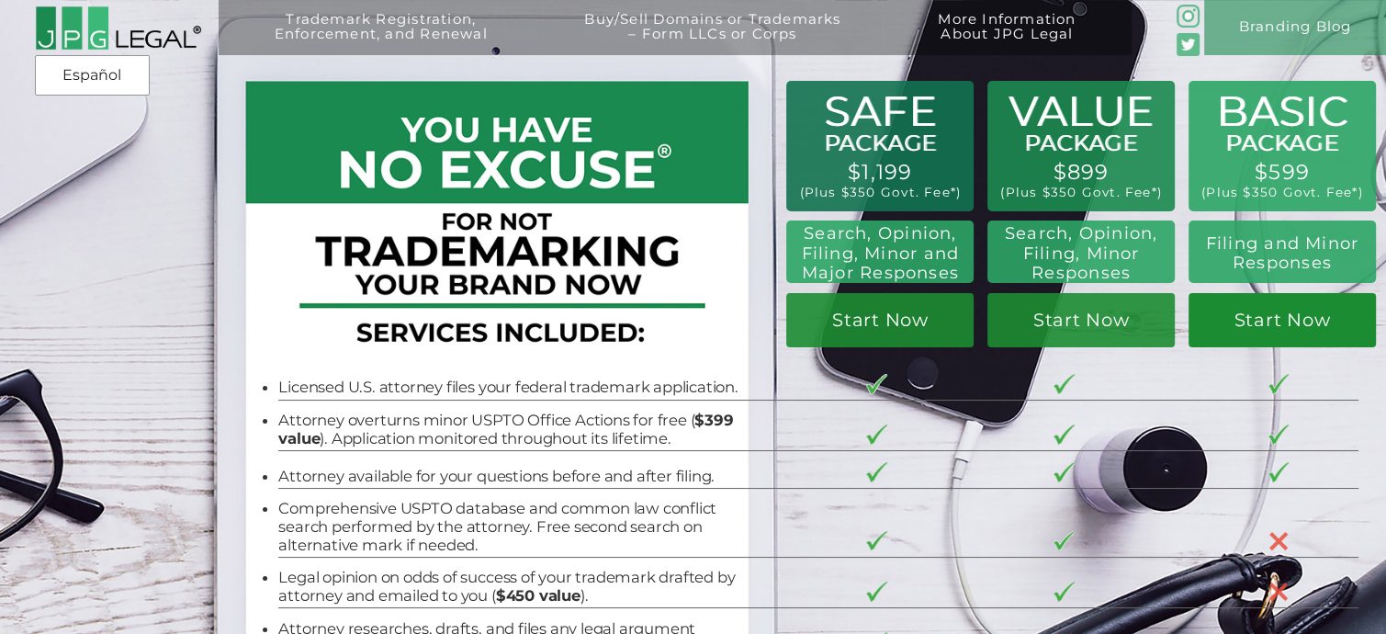
click at [1283, 327] on link "Start Now" at bounding box center [1281, 320] width 187 height 55
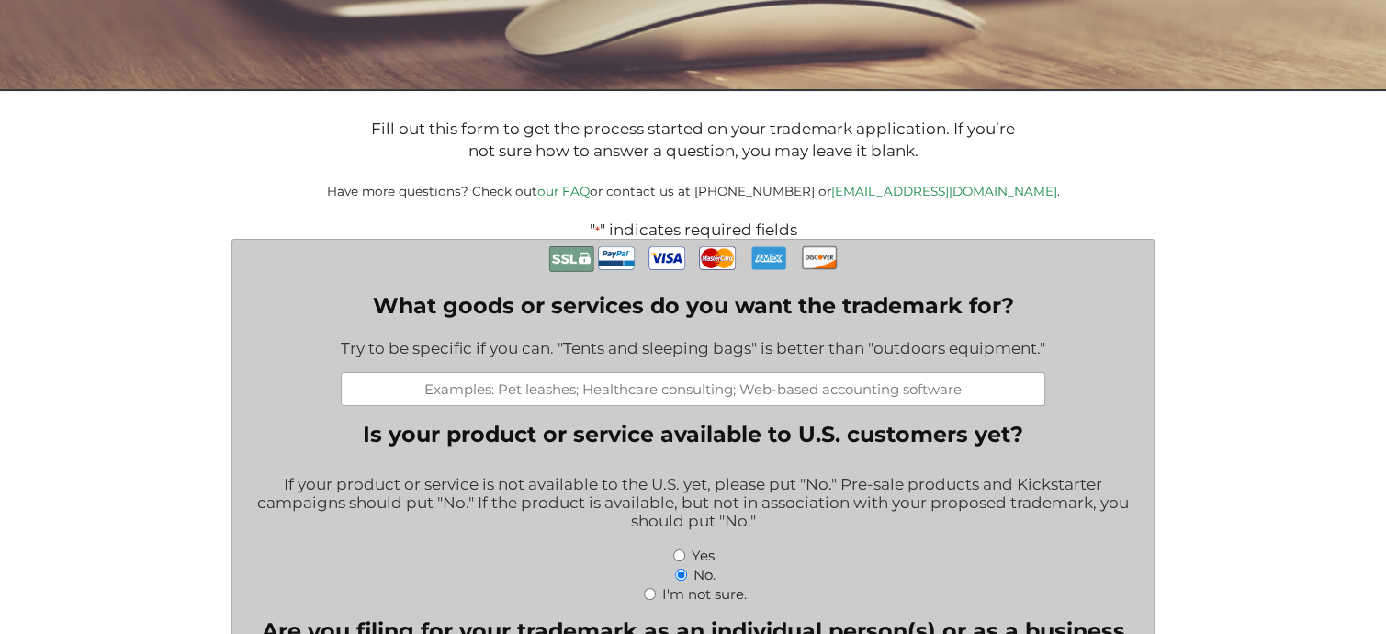
scroll to position [367, 0]
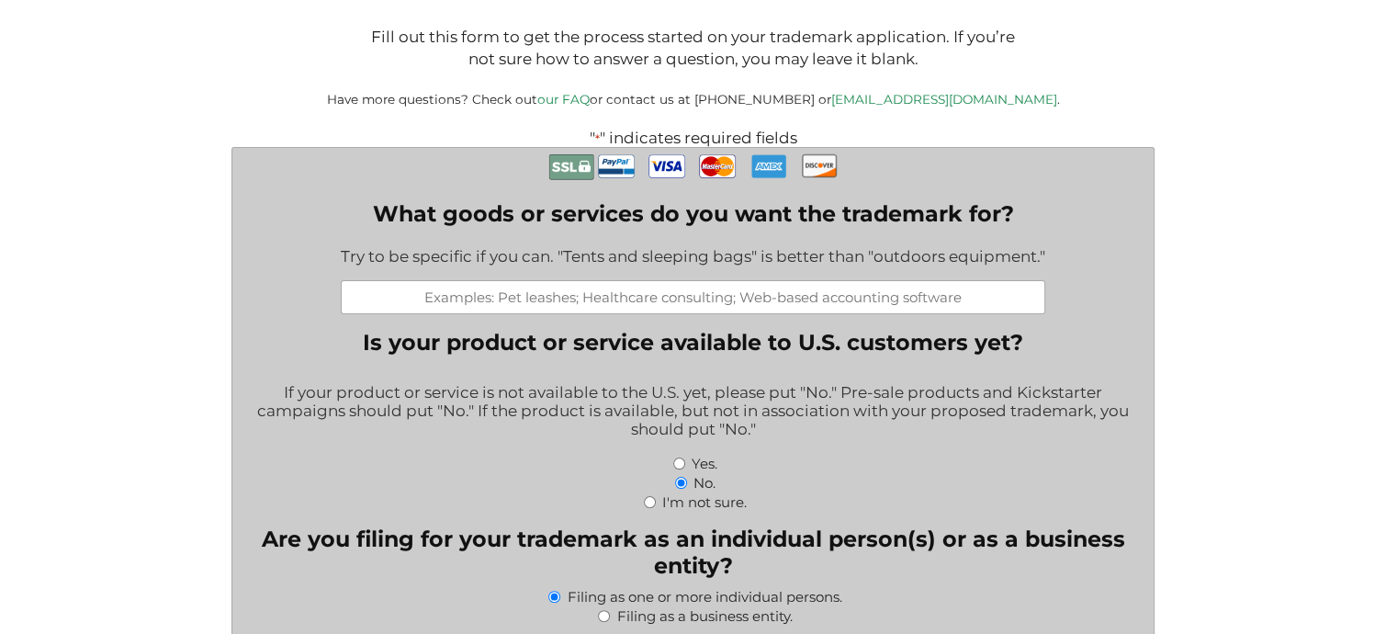
click at [528, 297] on input "What goods or services do you want the trademark for?" at bounding box center [693, 297] width 704 height 34
type input "GlucoTaurine+"
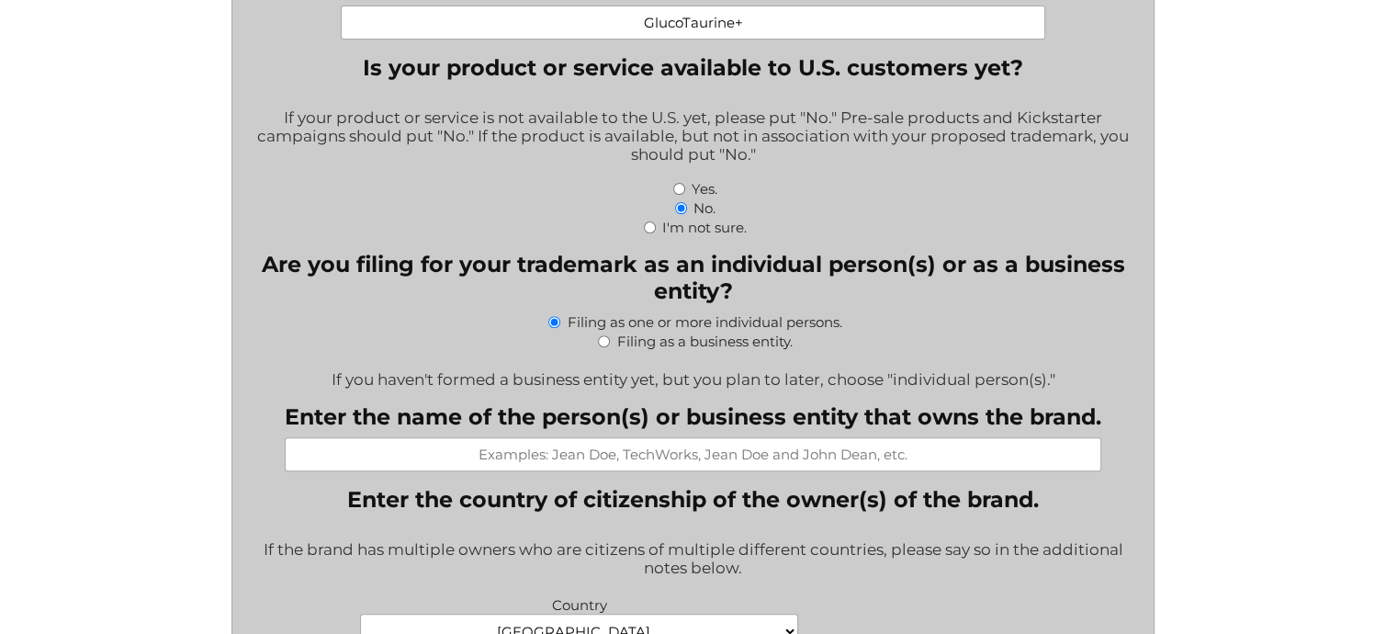
scroll to position [643, 0]
click at [468, 458] on input "Enter the name of the person(s) or business entity that owns the brand." at bounding box center [693, 453] width 816 height 34
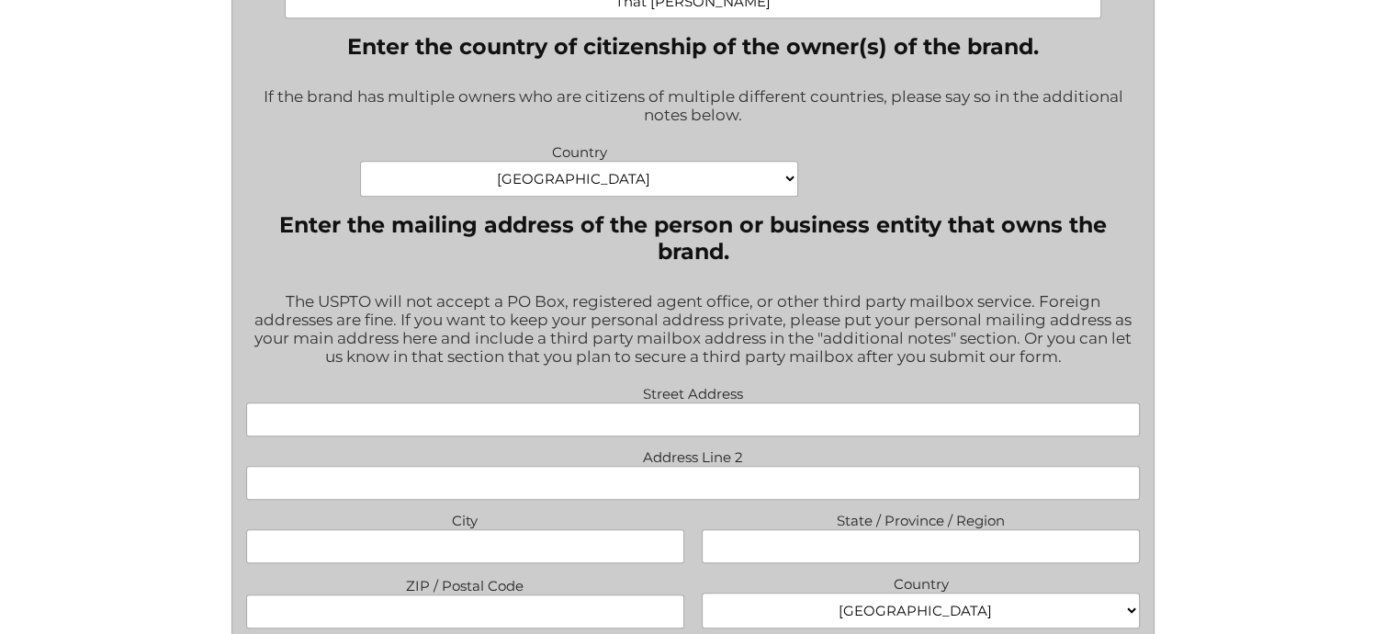
scroll to position [1102, 0]
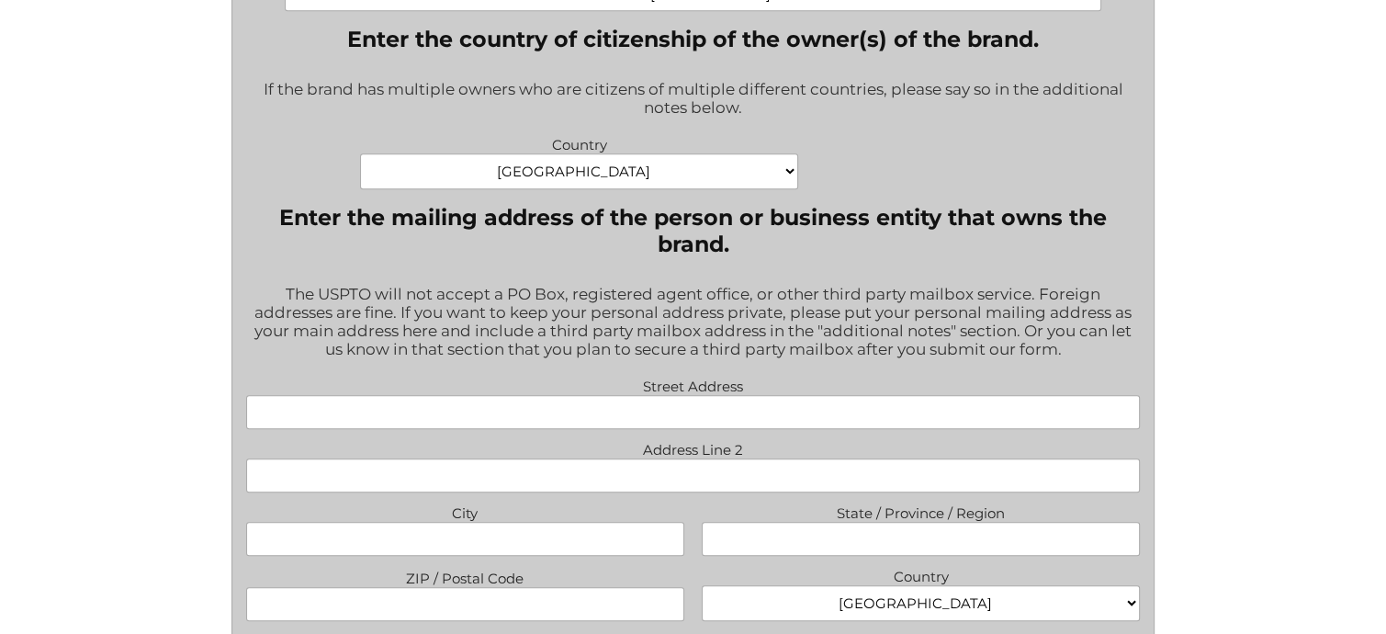
type input "That [PERSON_NAME]"
click at [769, 418] on input "Street Address" at bounding box center [692, 412] width 893 height 34
type input "[STREET_ADDRESS]"
type input "Irvine"
type input "CA"
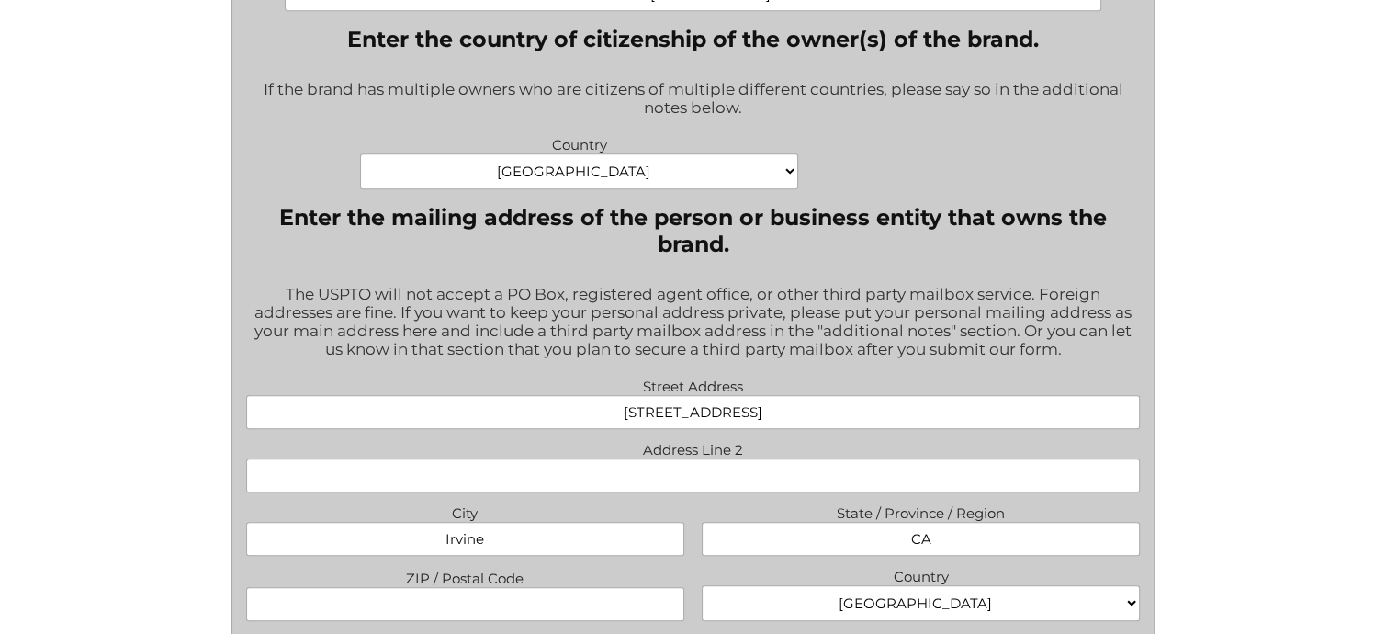
type input "92603"
type input "[EMAIL_ADDRESS][DOMAIN_NAME]"
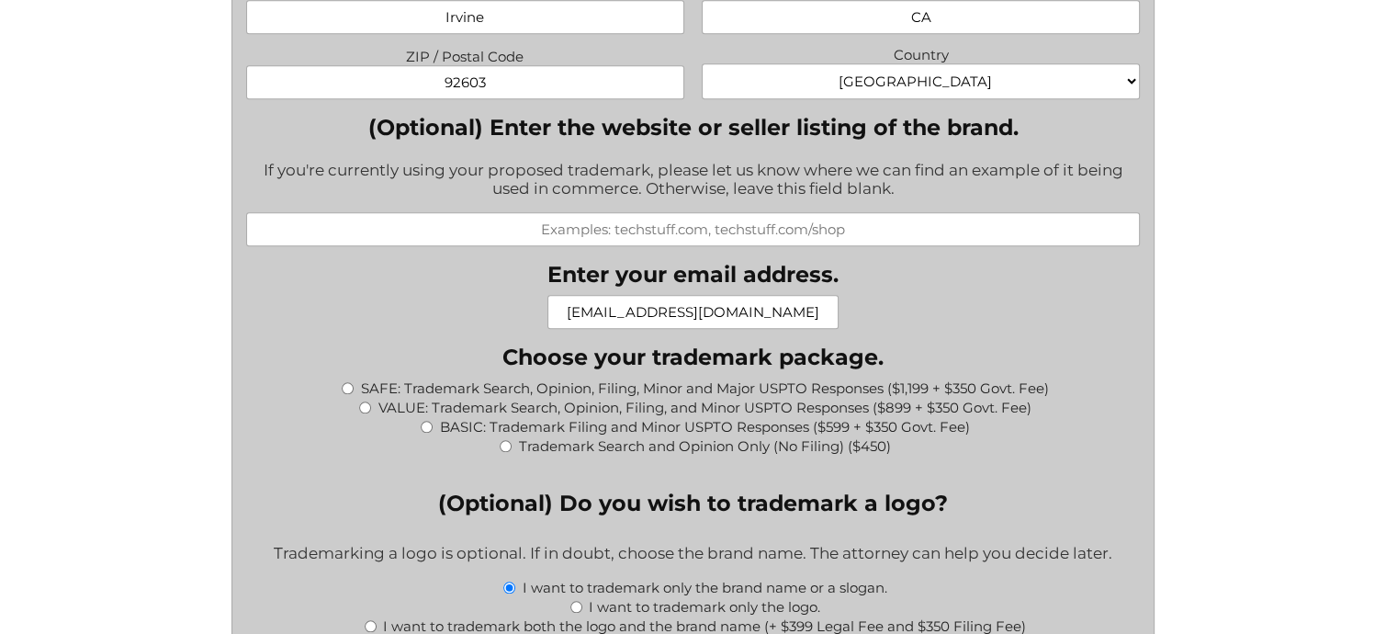
scroll to position [1745, 0]
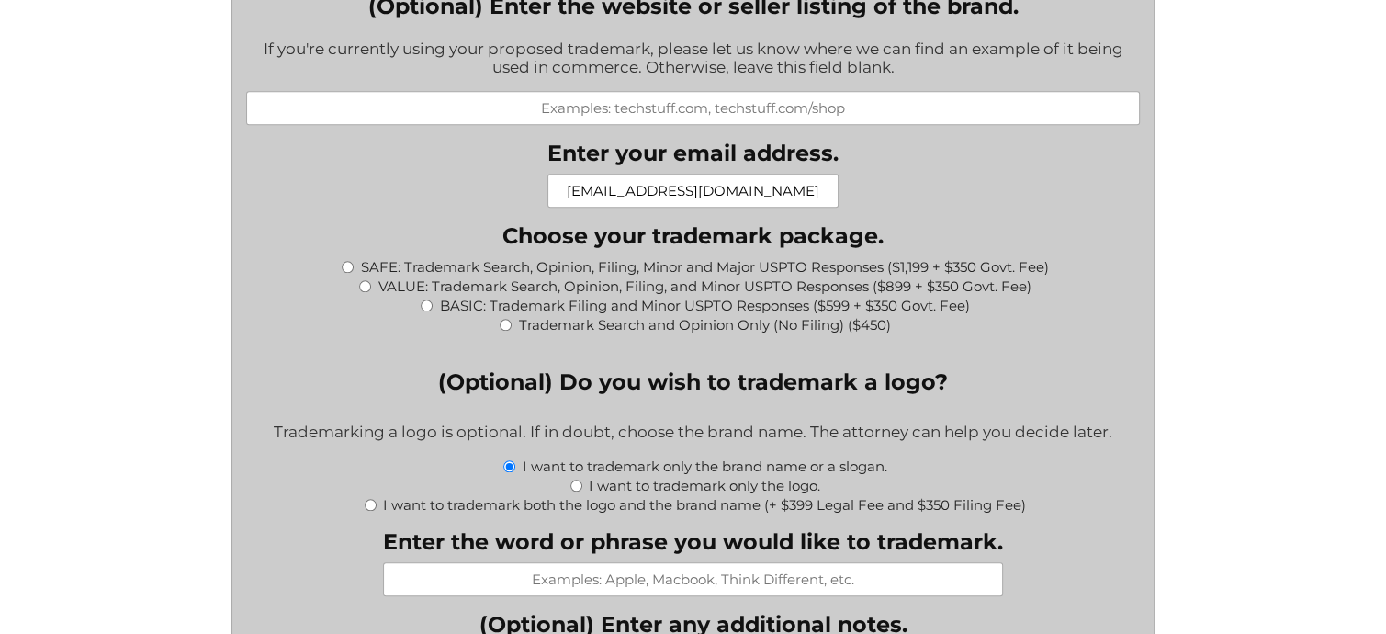
click at [426, 309] on input "BASIC: Trademark Filing and Minor USPTO Responses ($599 + $350 Govt. Fee)" at bounding box center [427, 305] width 12 height 12
radio input "true"
type input "$949.00"
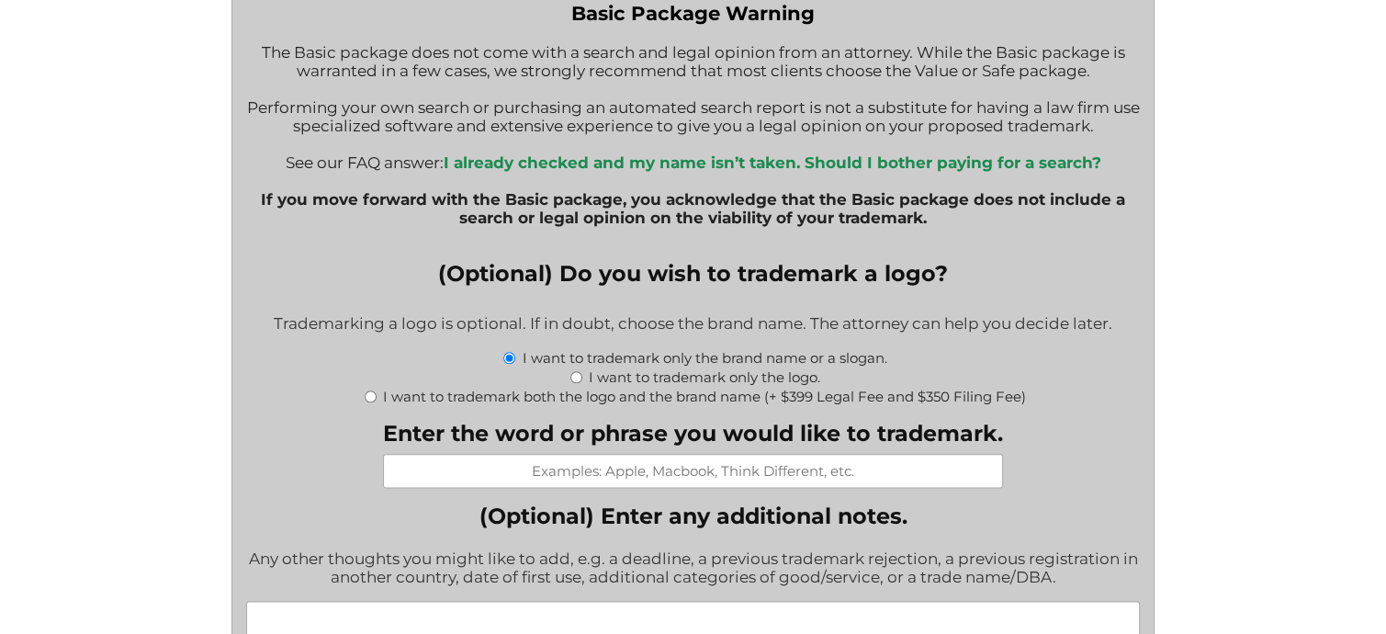
scroll to position [2204, 0]
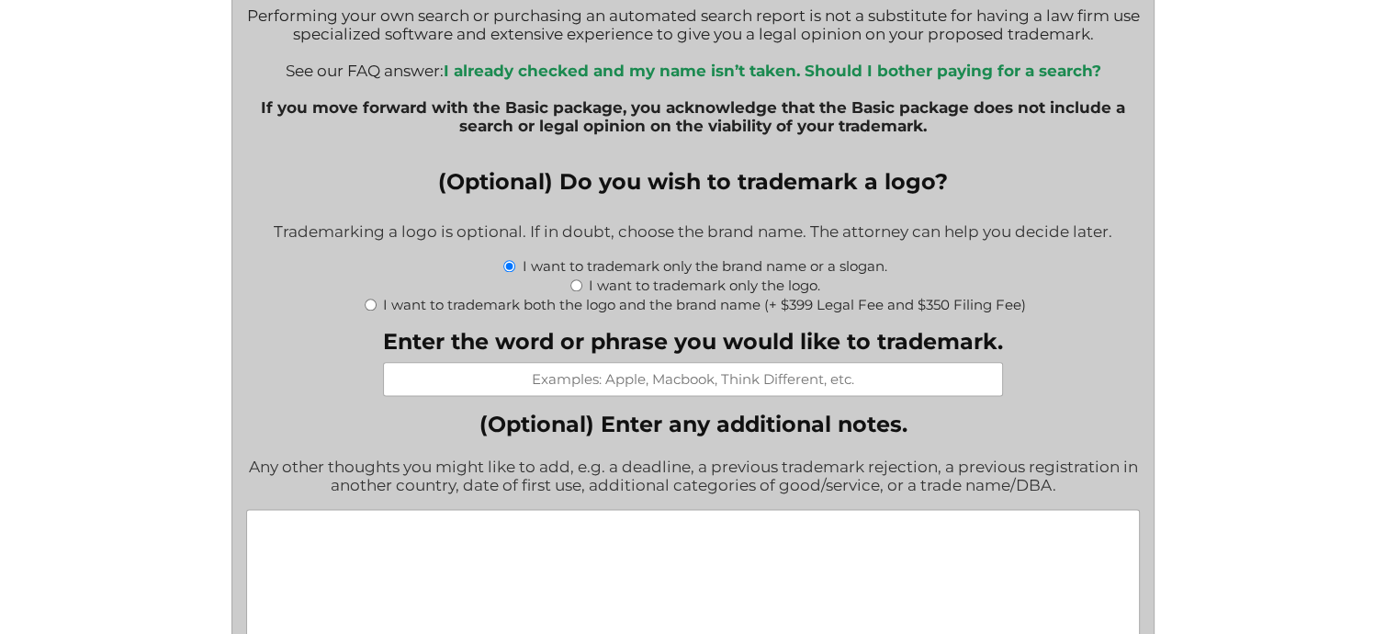
click at [881, 396] on input "Enter the word or phrase you would like to trademark." at bounding box center [693, 379] width 620 height 34
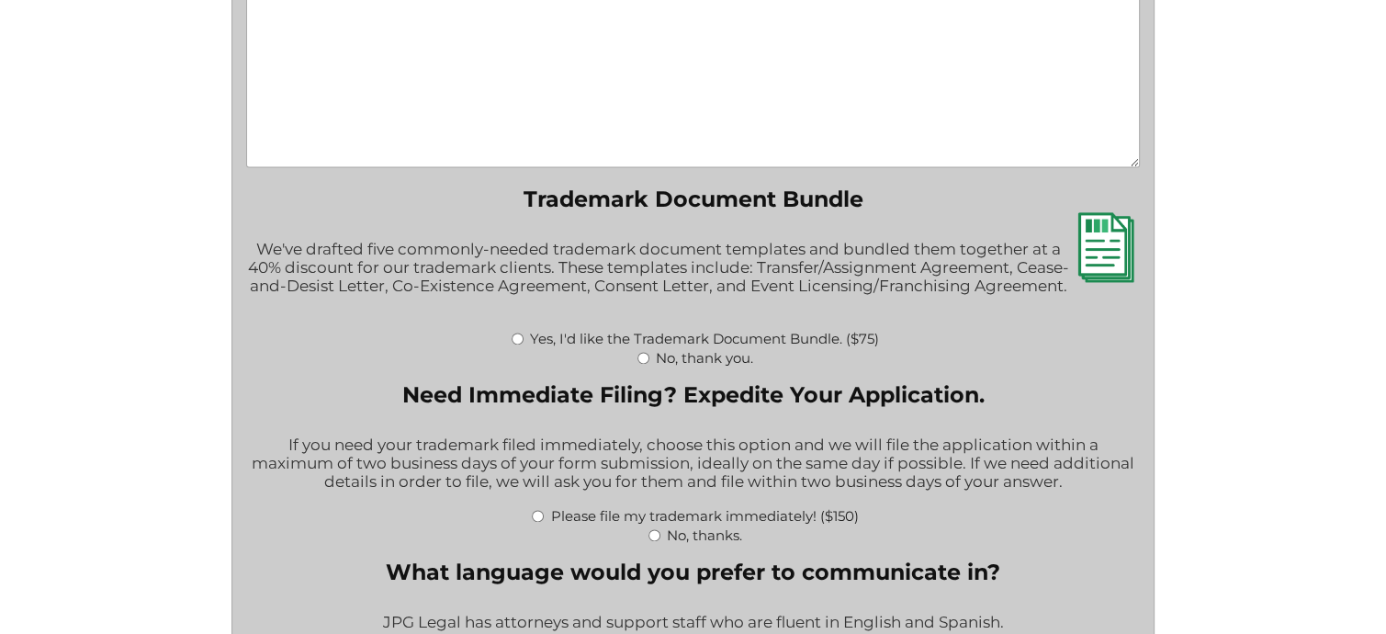
scroll to position [2755, 0]
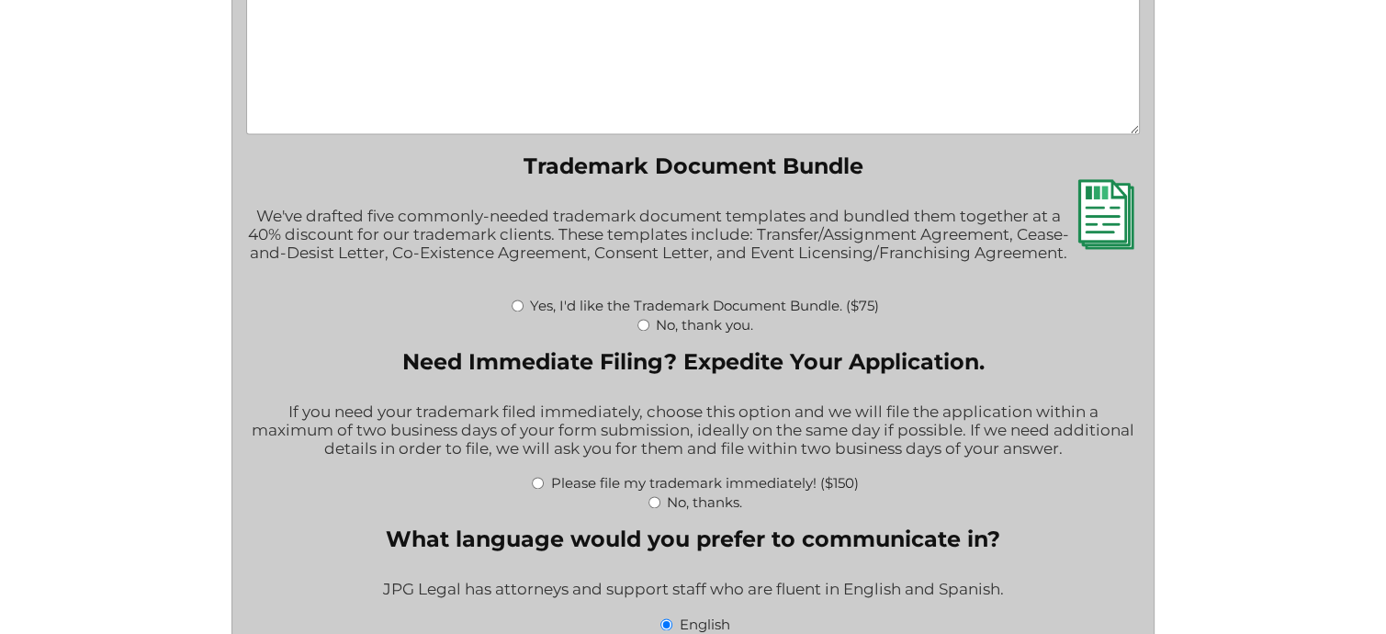
type input "GlucoTaurine+"
click at [643, 331] on input "No, thank you." at bounding box center [643, 325] width 12 height 12
radio input "true"
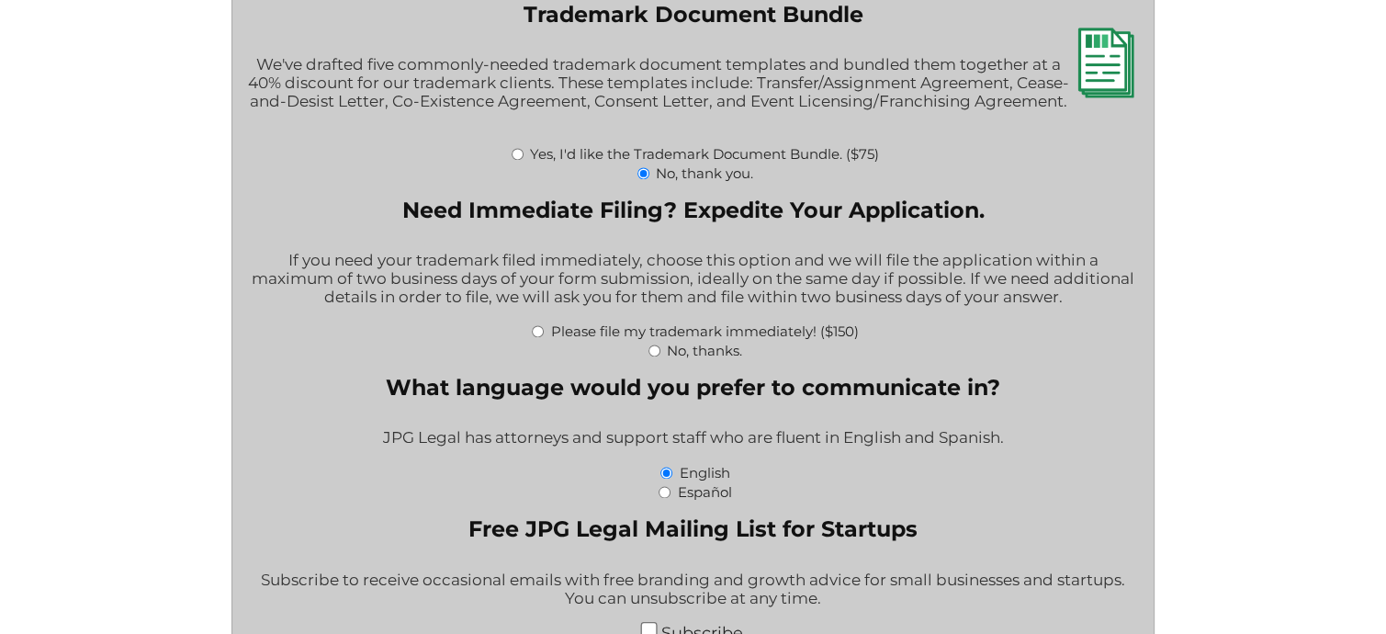
scroll to position [2938, 0]
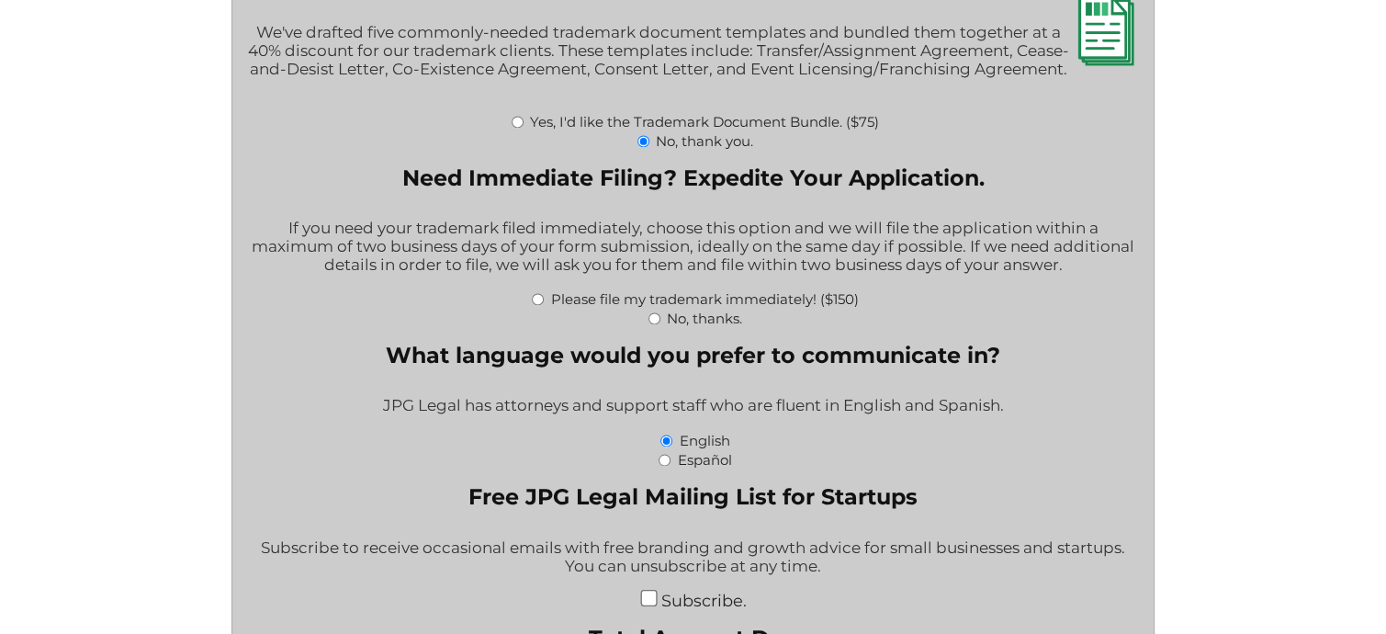
click at [655, 324] on input "No, thanks." at bounding box center [654, 318] width 12 height 12
radio input "true"
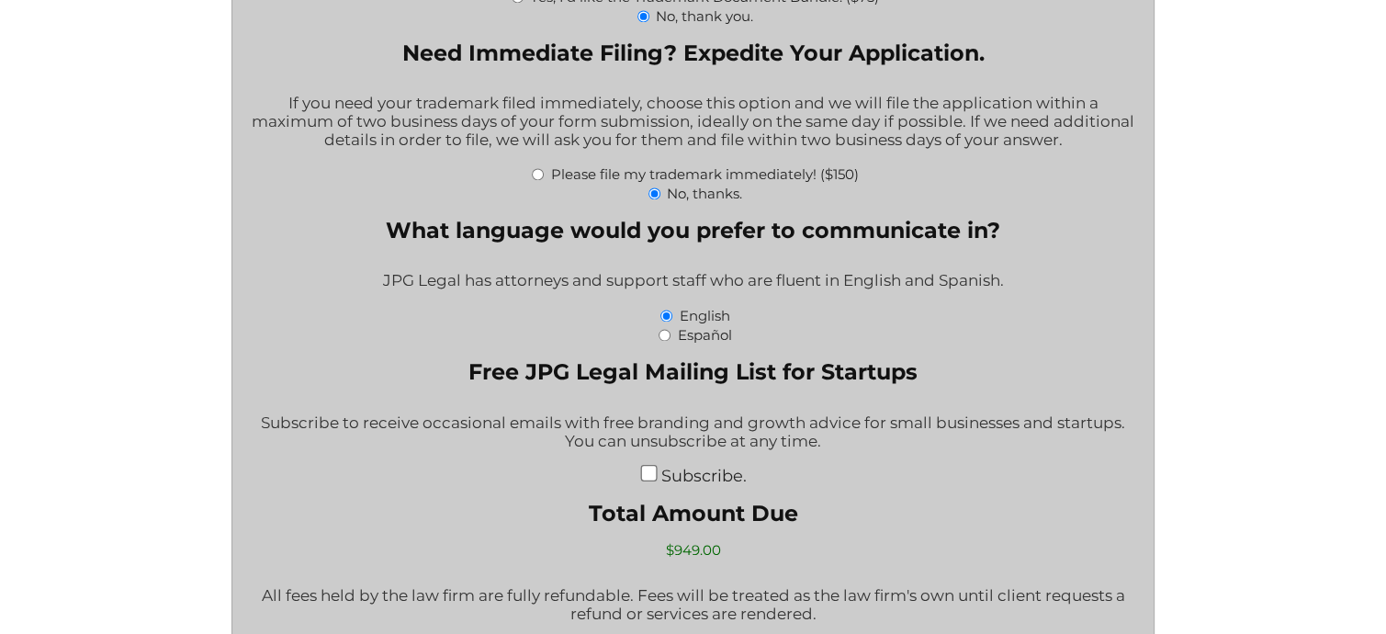
scroll to position [3122, 0]
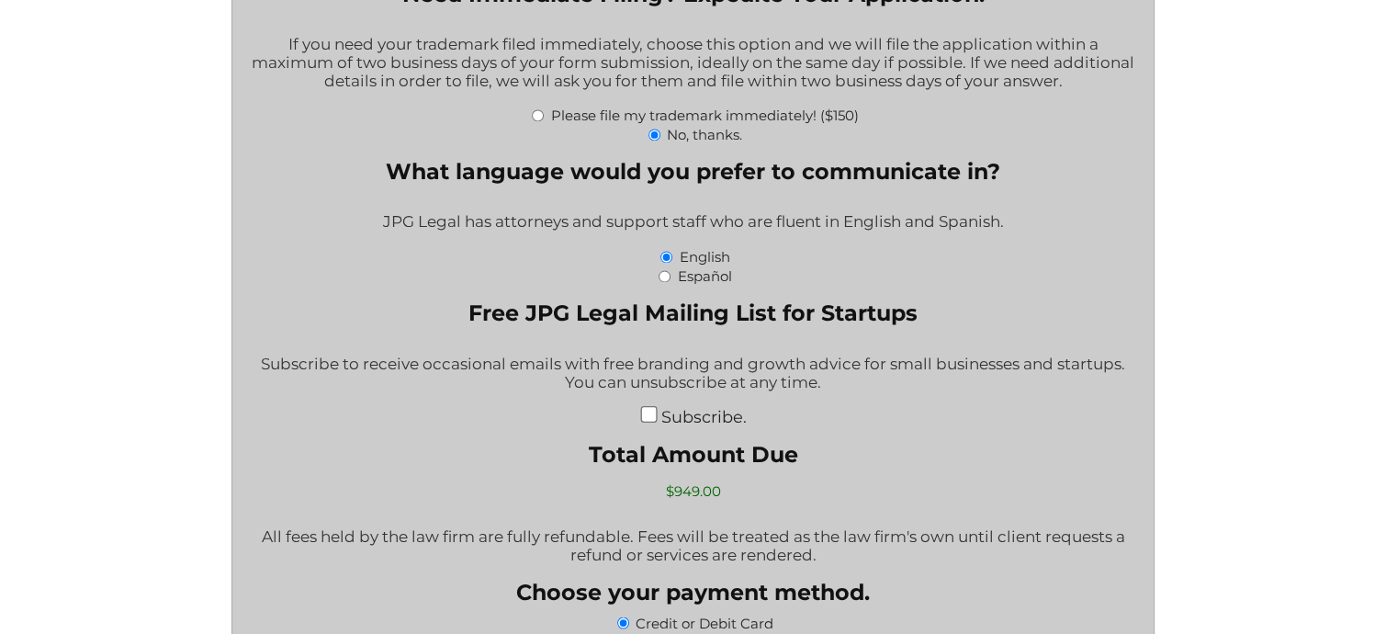
click at [650, 421] on input "Subscribe." at bounding box center [648, 413] width 17 height 17
checkbox input "true"
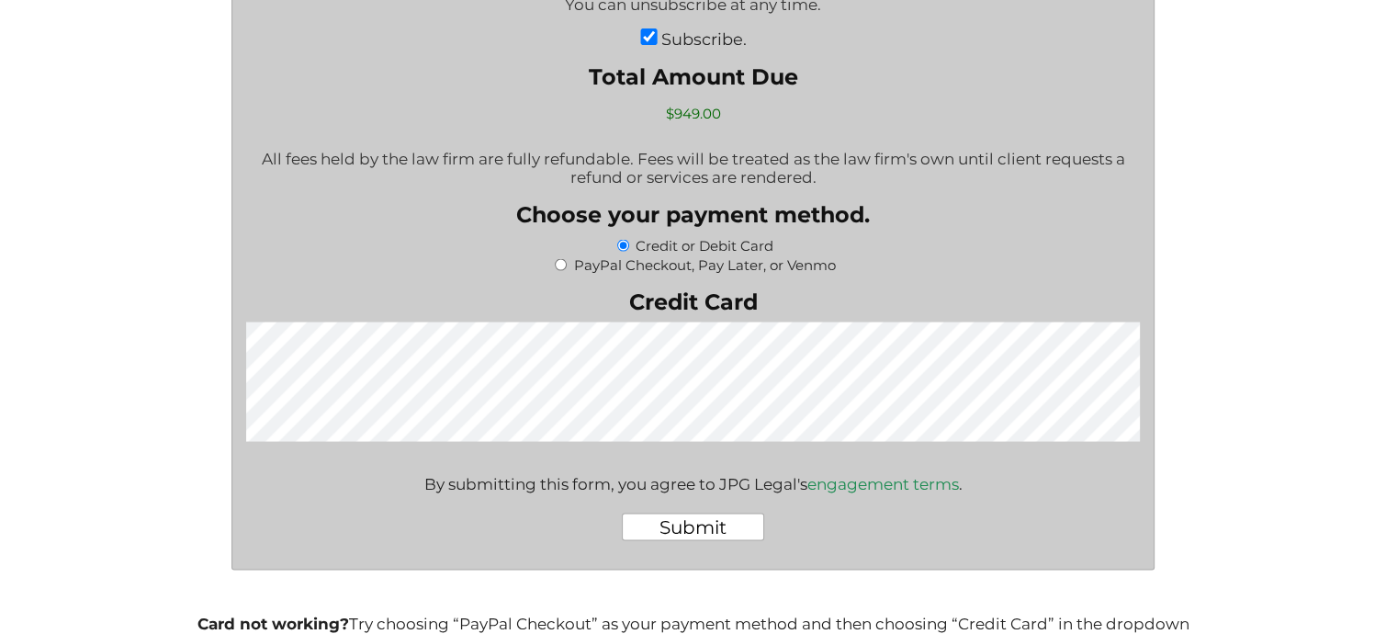
scroll to position [3682, 0]
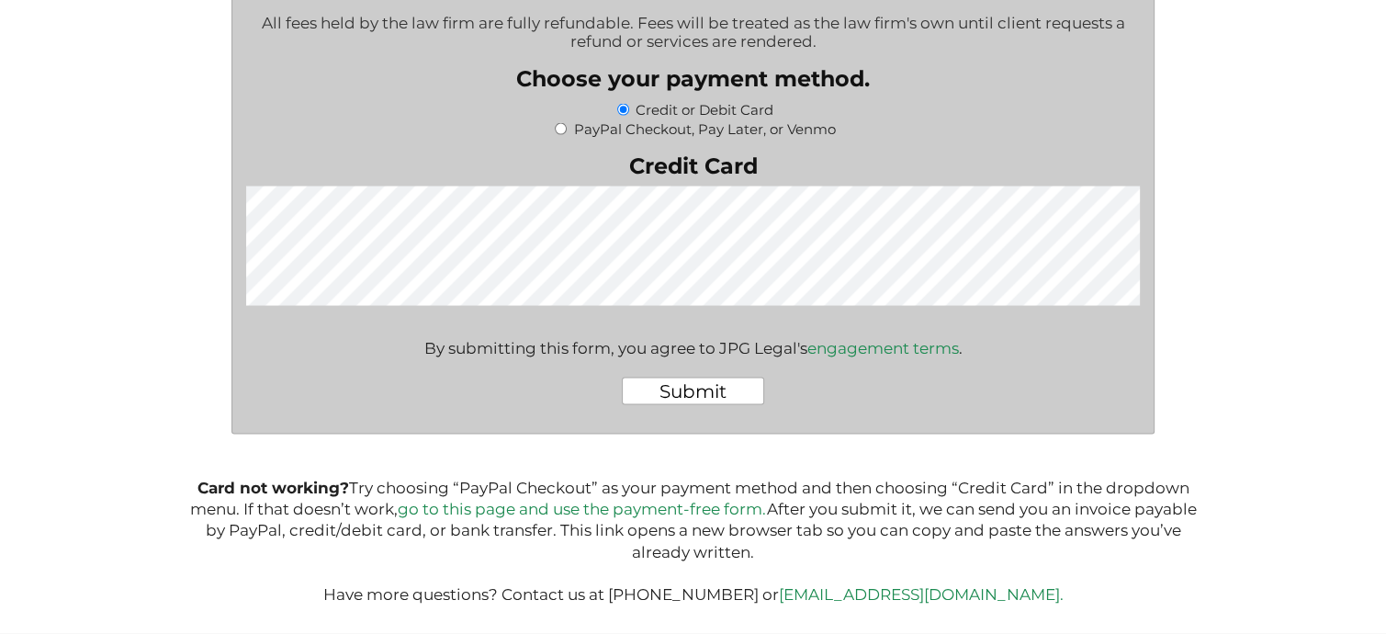
click at [718, 388] on input "Submit" at bounding box center [693, 391] width 142 height 28
